Goal: Check status

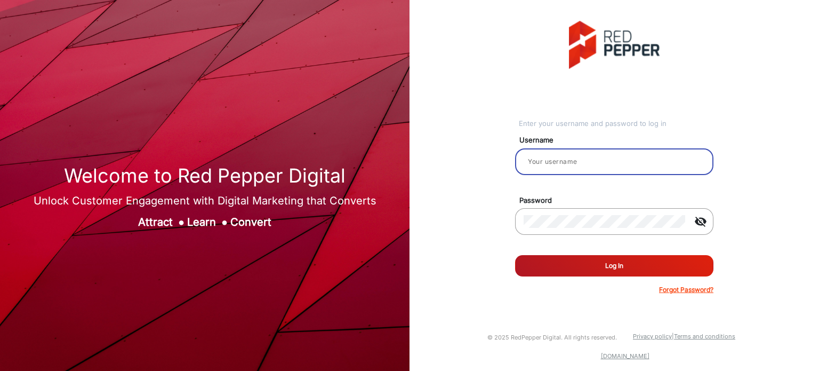
click at [572, 164] on input "email" at bounding box center [614, 161] width 181 height 13
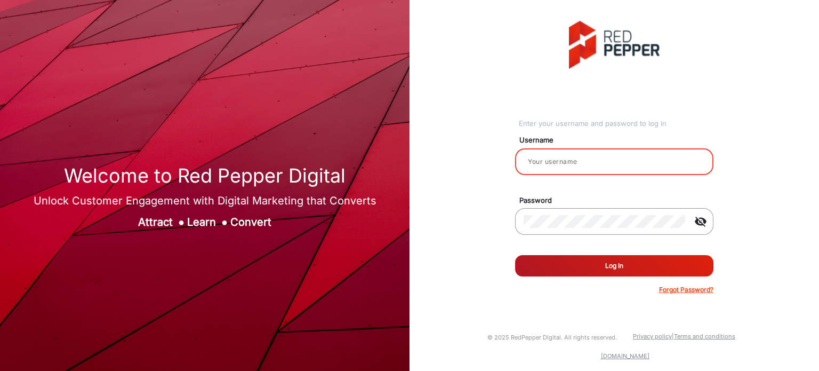
type input "Rachael"
click at [585, 267] on button "Log In" at bounding box center [614, 265] width 198 height 21
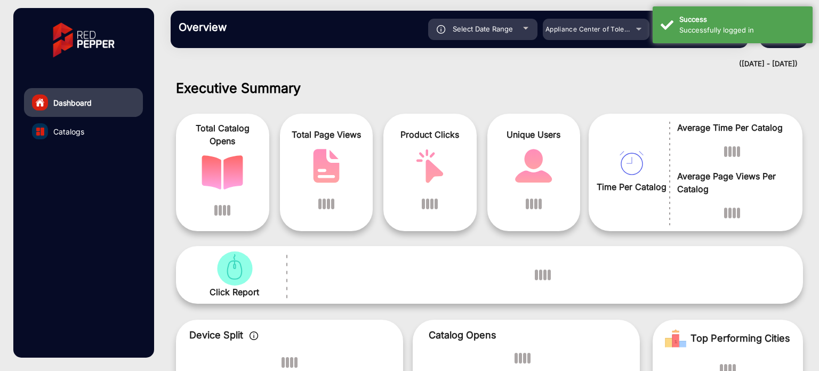
scroll to position [8, 0]
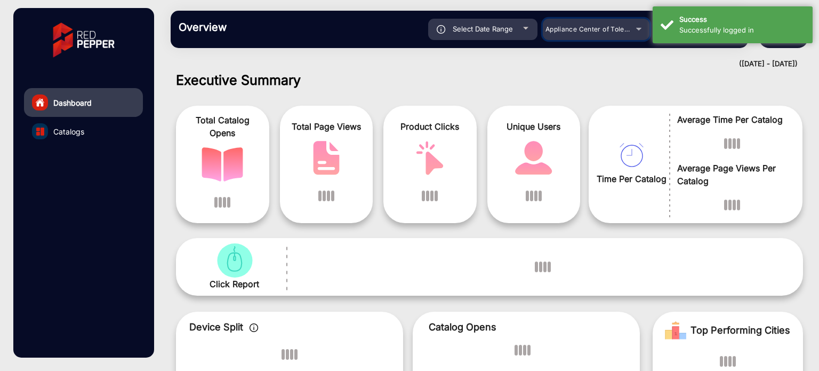
click at [631, 31] on div "Appliance Center of Toledo, Inc." at bounding box center [596, 29] width 107 height 13
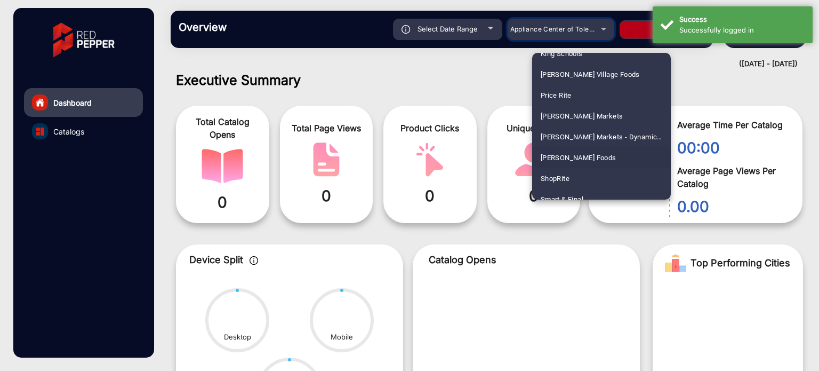
scroll to position [492, 0]
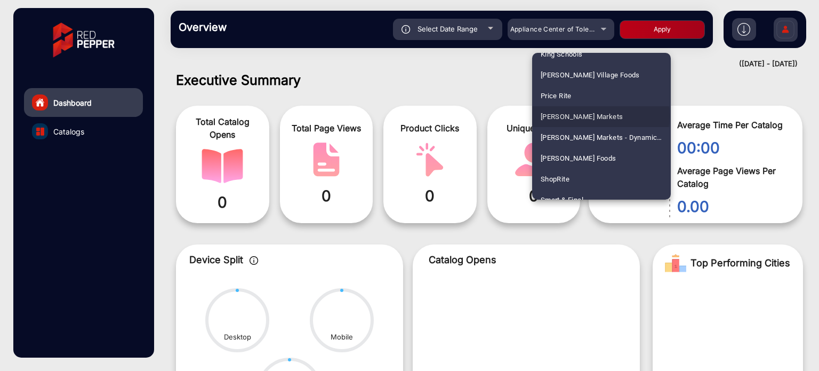
click at [600, 116] on mat-option "[PERSON_NAME] Markets" at bounding box center [601, 116] width 139 height 21
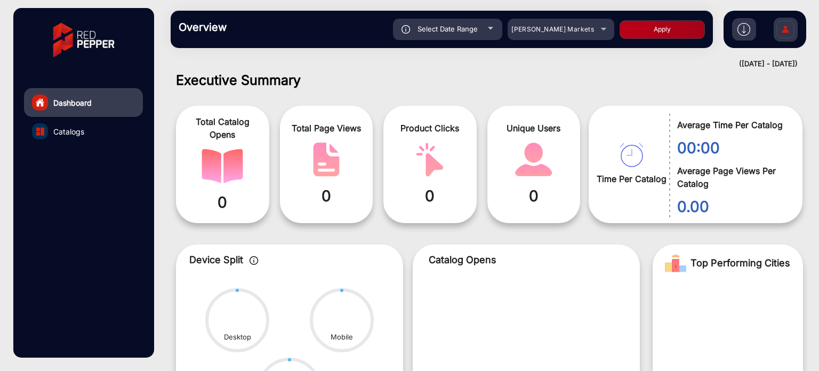
click at [647, 36] on button "Apply" at bounding box center [662, 29] width 85 height 19
type input "[DATE]"
